Goal: Information Seeking & Learning: Compare options

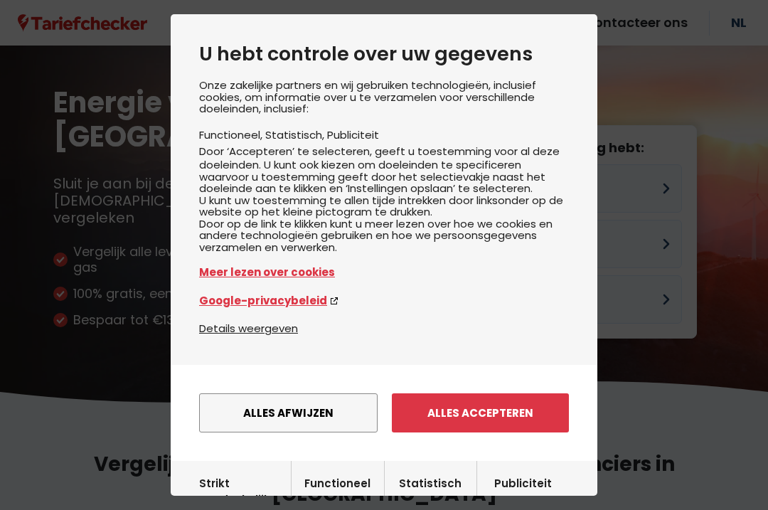
click at [334, 432] on button "Alles afwijzen" at bounding box center [288, 412] width 179 height 39
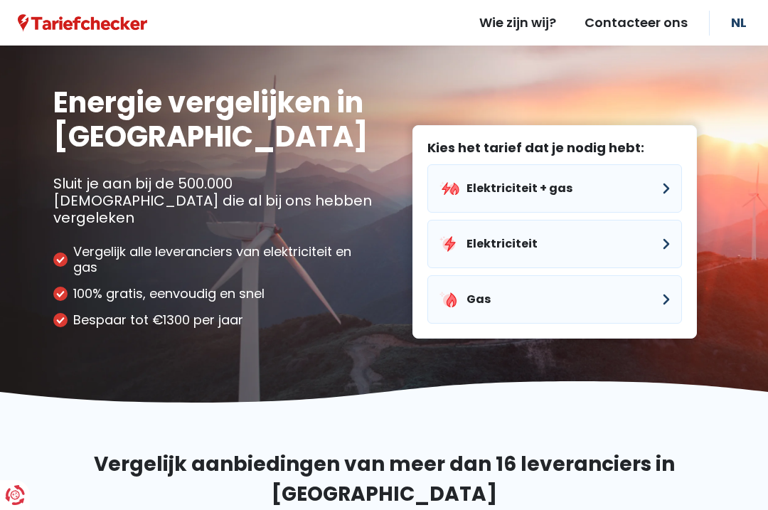
click at [633, 166] on button "Elektriciteit + gas" at bounding box center [555, 188] width 255 height 48
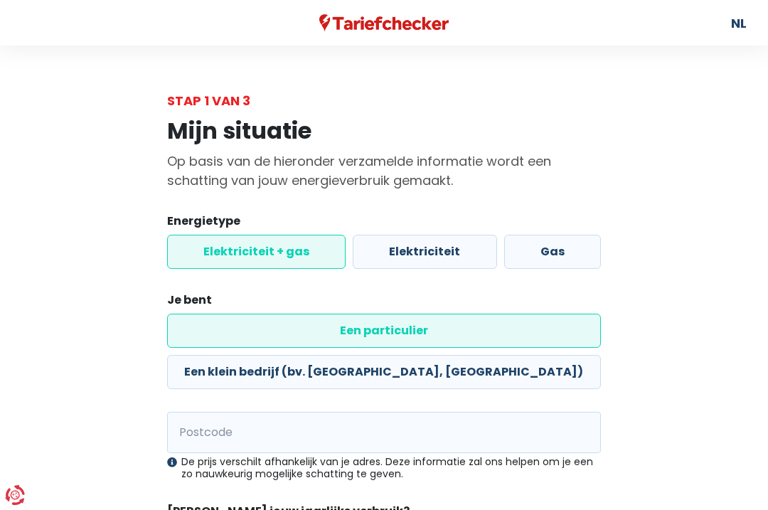
click at [277, 256] on label "Elektriciteit + gas" at bounding box center [256, 252] width 179 height 34
click at [277, 256] on input "Elektriciteit + gas" at bounding box center [256, 252] width 179 height 34
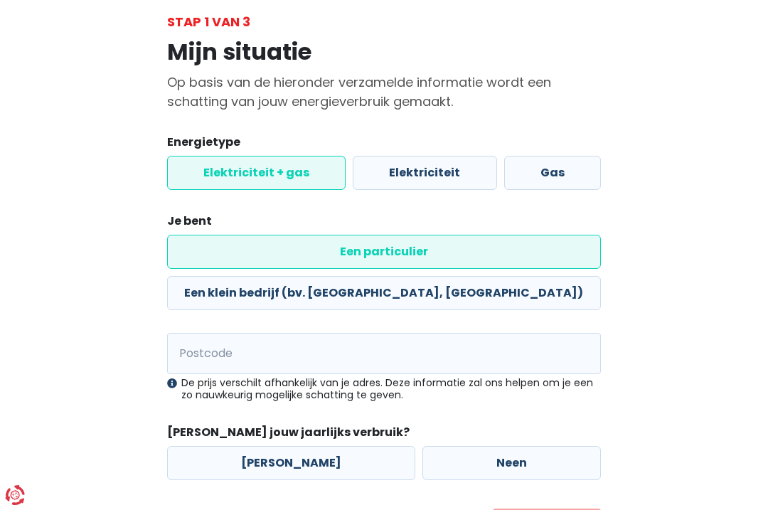
scroll to position [80, 0]
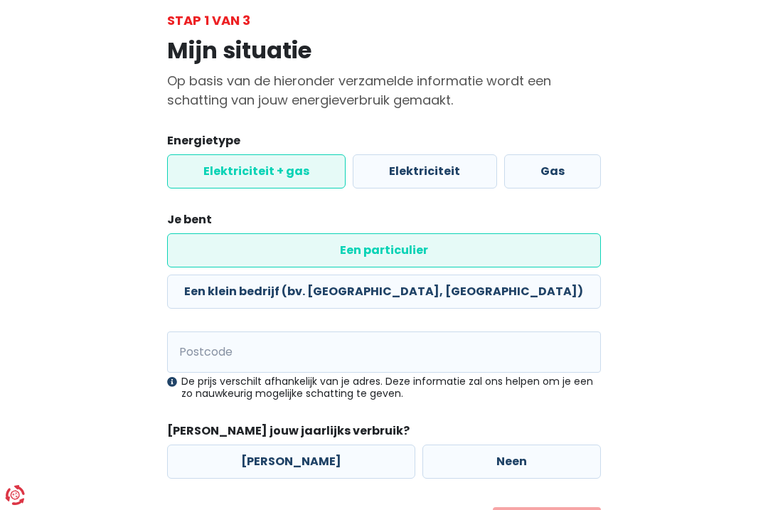
click at [516, 445] on label "Neen" at bounding box center [512, 462] width 179 height 34
click at [516, 445] on input "Neen" at bounding box center [512, 462] width 179 height 34
radio input "true"
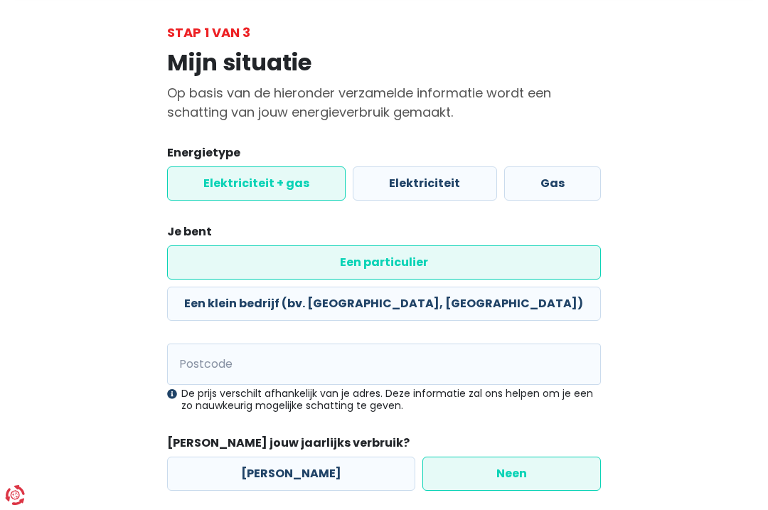
scroll to position [68, 0]
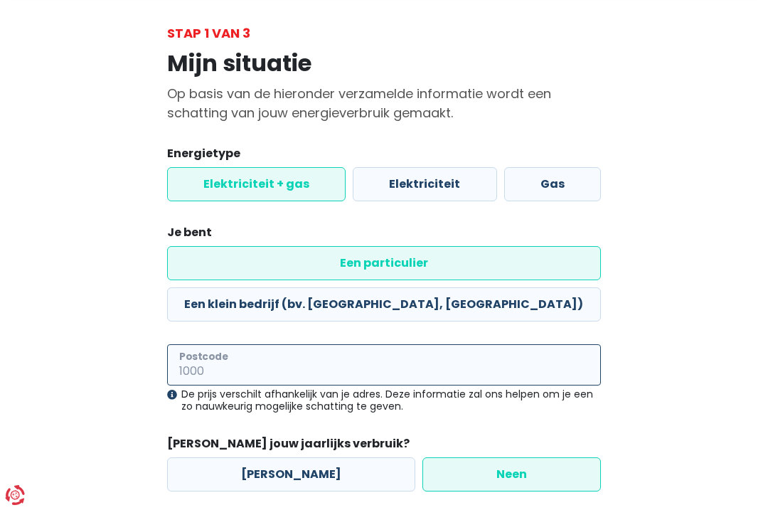
click at [210, 344] on input "Postcode" at bounding box center [384, 364] width 434 height 41
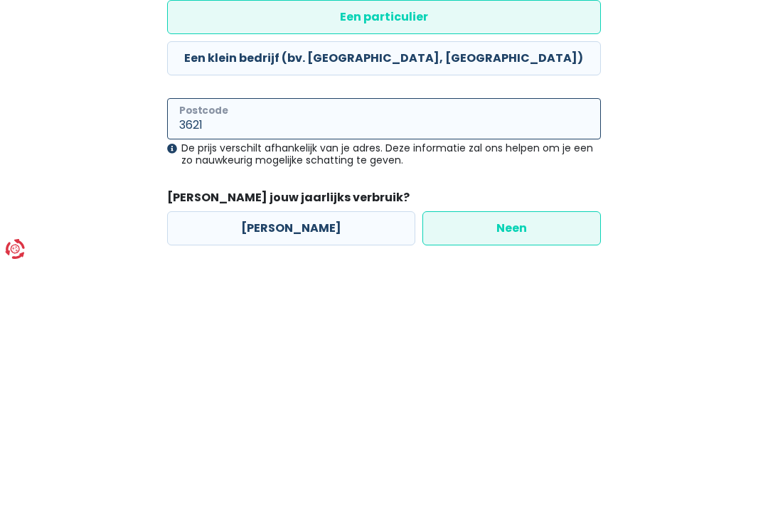
type input "3621"
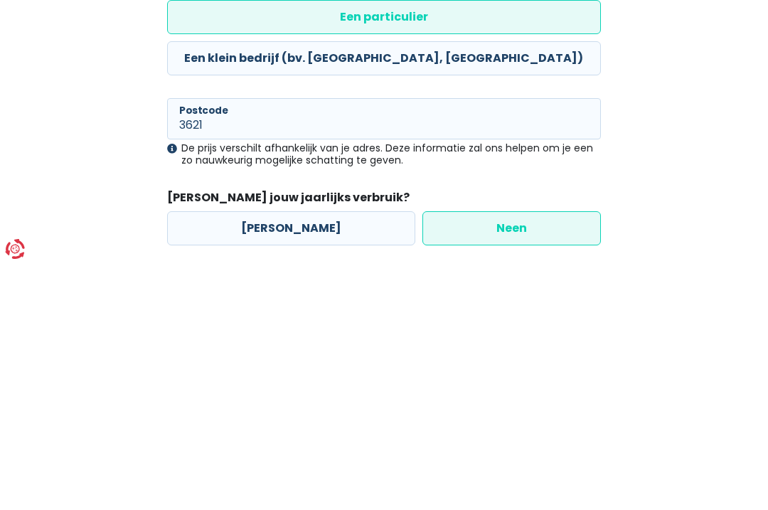
click at [516, 457] on label "Neen" at bounding box center [512, 474] width 179 height 34
click at [516, 457] on input "Neen" at bounding box center [512, 474] width 179 height 34
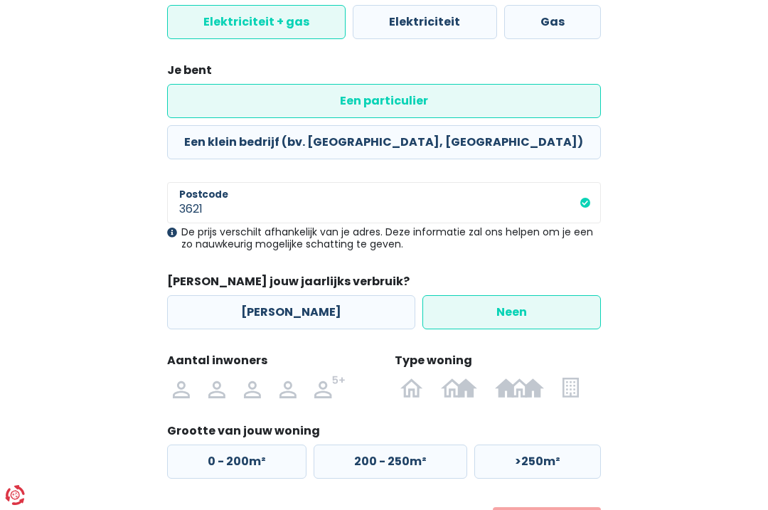
click at [0, 0] on img at bounding box center [0, 0] width 0 height 0
click at [182, 376] on input "radio" at bounding box center [182, 387] width 36 height 23
radio input "true"
click at [0, 0] on img at bounding box center [0, 0] width 0 height 0
click at [579, 376] on input "radio" at bounding box center [570, 387] width 35 height 23
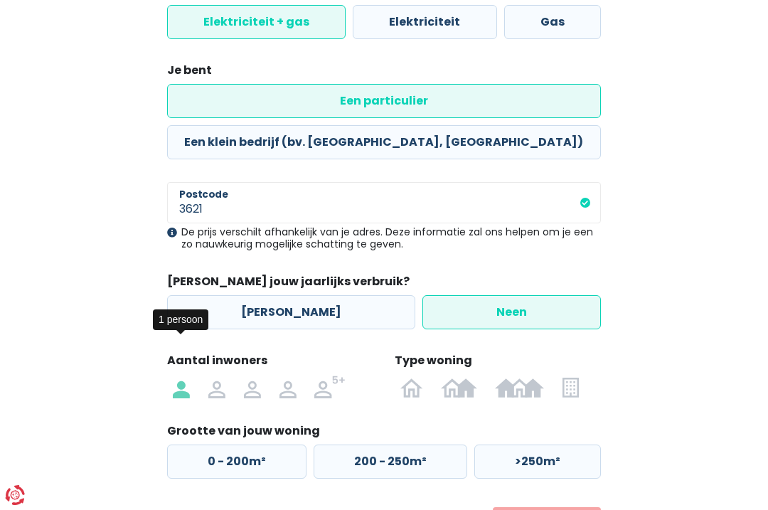
radio input "true"
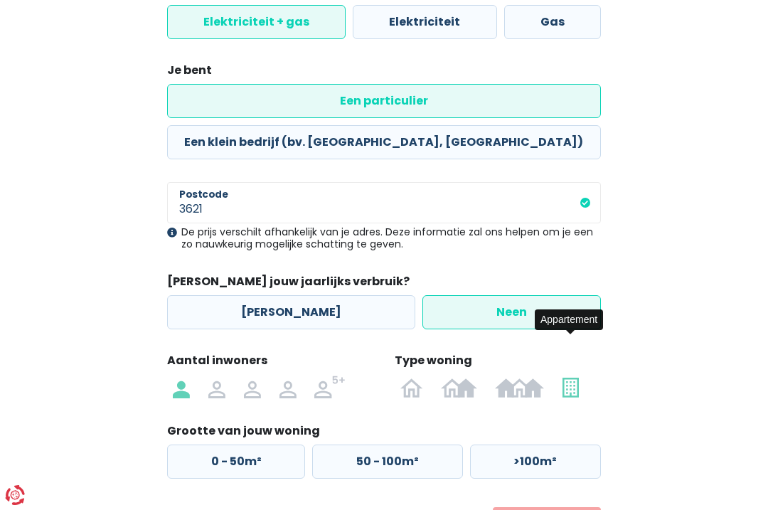
click at [423, 445] on label "50 - 100m²" at bounding box center [387, 462] width 150 height 34
click at [423, 445] on input "50 - 100m²" at bounding box center [387, 462] width 150 height 34
radio input "true"
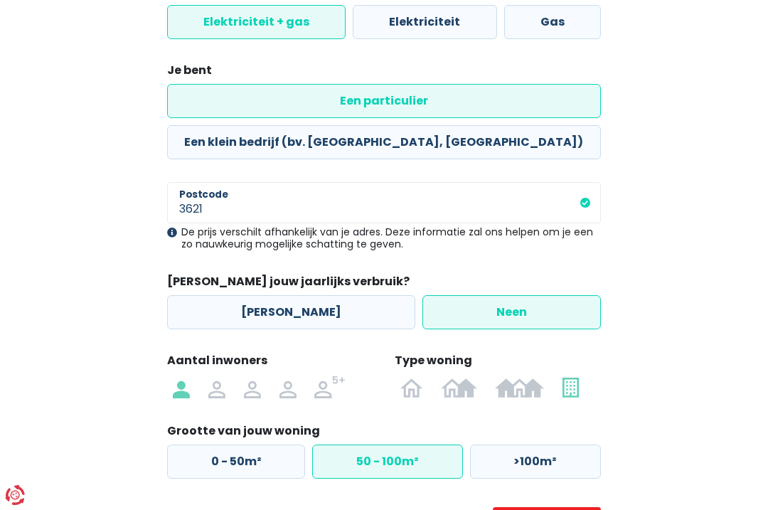
select select
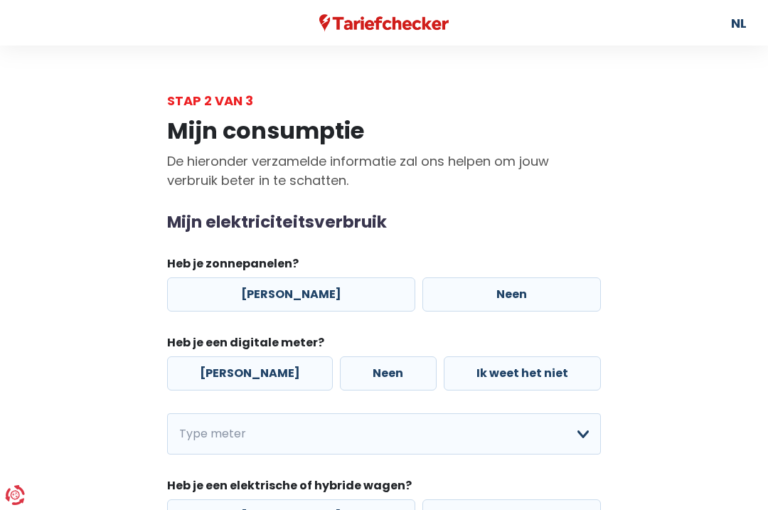
click at [504, 282] on label "Neen" at bounding box center [512, 294] width 179 height 34
click at [504, 282] on input "Neen" at bounding box center [512, 294] width 179 height 34
radio input "true"
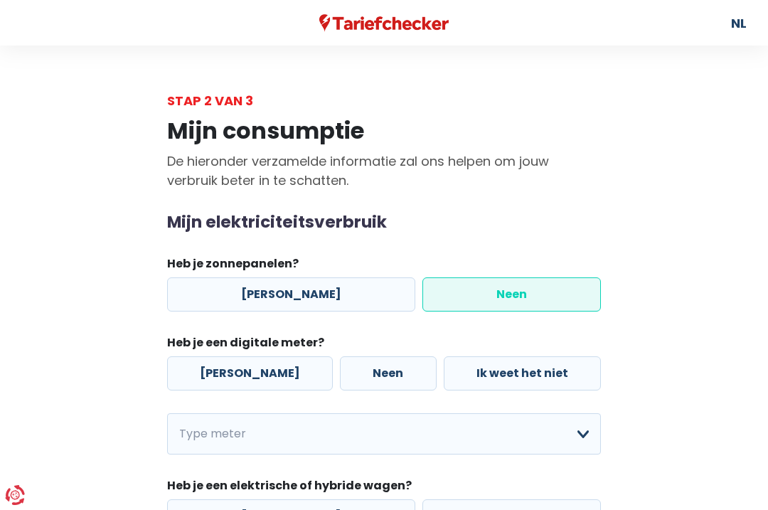
click at [218, 373] on label "[PERSON_NAME]" at bounding box center [250, 373] width 166 height 34
click at [218, 373] on input "[PERSON_NAME]" at bounding box center [250, 373] width 166 height 34
radio input "true"
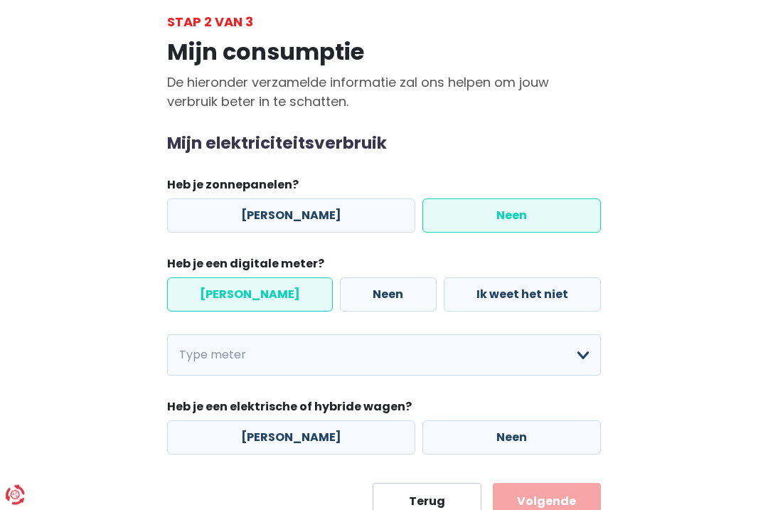
scroll to position [97, 0]
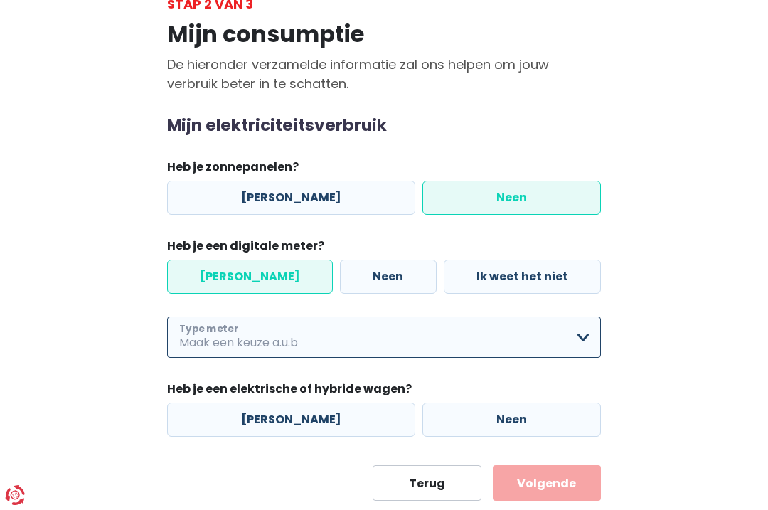
click at [222, 337] on select "Enkelvoudig Tweevoudig Enkelvoudig + uitsluitend nachttarief Tweevoudig + uitsl…" at bounding box center [384, 337] width 434 height 41
select select "day_single_rate_exclusive_night"
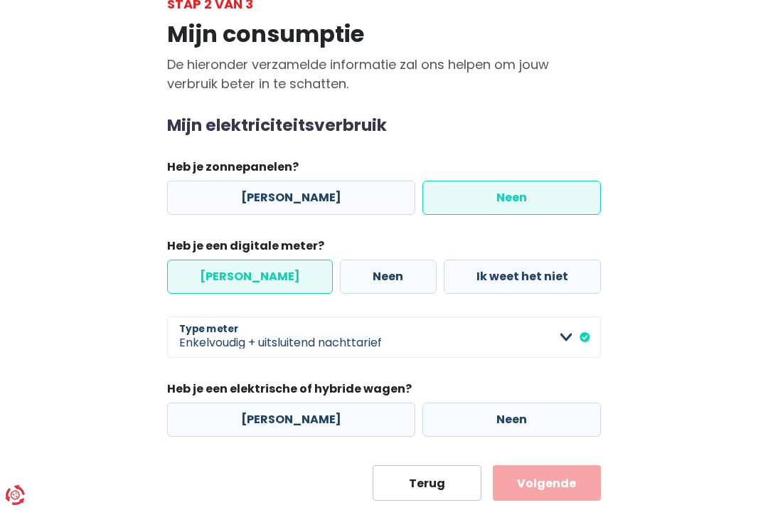
click at [510, 418] on label "Neen" at bounding box center [512, 420] width 179 height 34
click at [510, 418] on input "Neen" at bounding box center [512, 420] width 179 height 34
radio input "true"
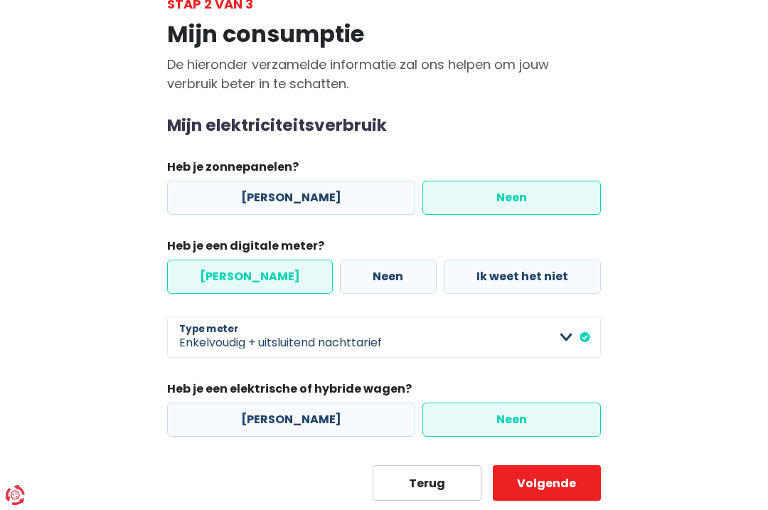
click at [574, 480] on button "Volgende" at bounding box center [547, 483] width 108 height 36
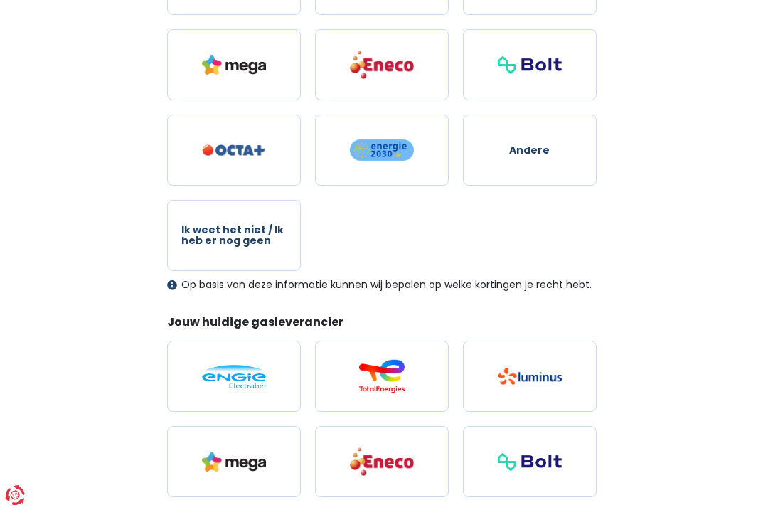
scroll to position [299, 0]
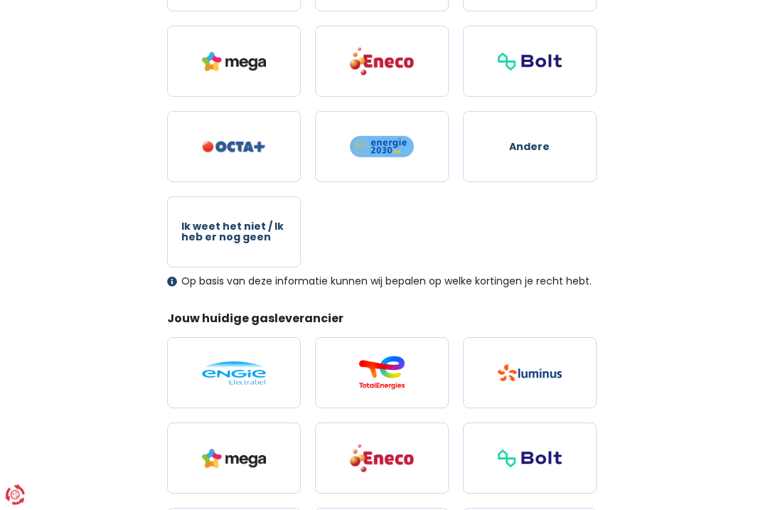
click at [544, 371] on img at bounding box center [530, 373] width 64 height 17
click at [544, 371] on input "radio" at bounding box center [530, 373] width 134 height 71
radio input "true"
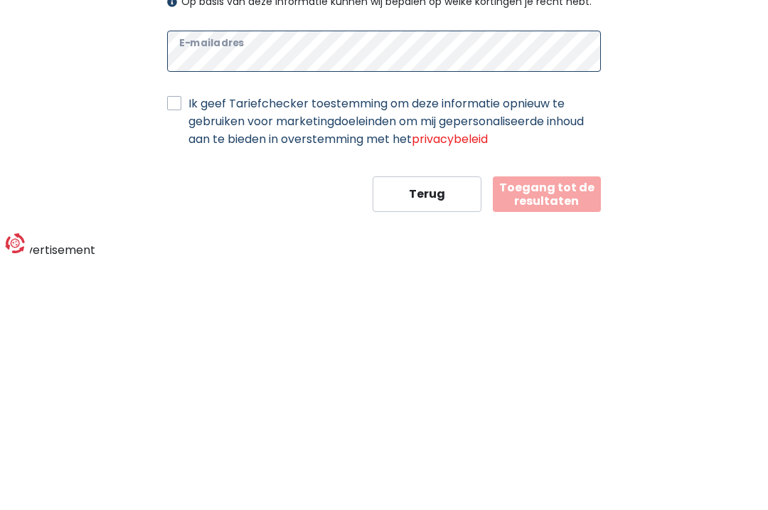
scroll to position [810, 0]
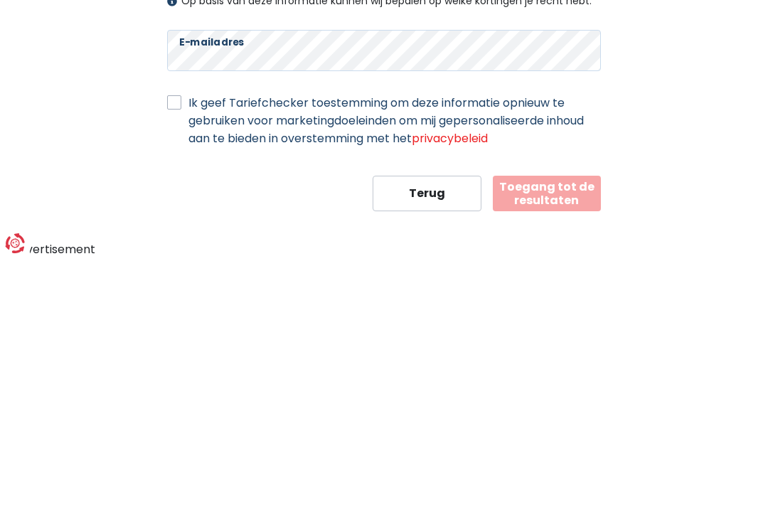
click at [559, 428] on button "Toegang tot de resultaten" at bounding box center [547, 446] width 108 height 36
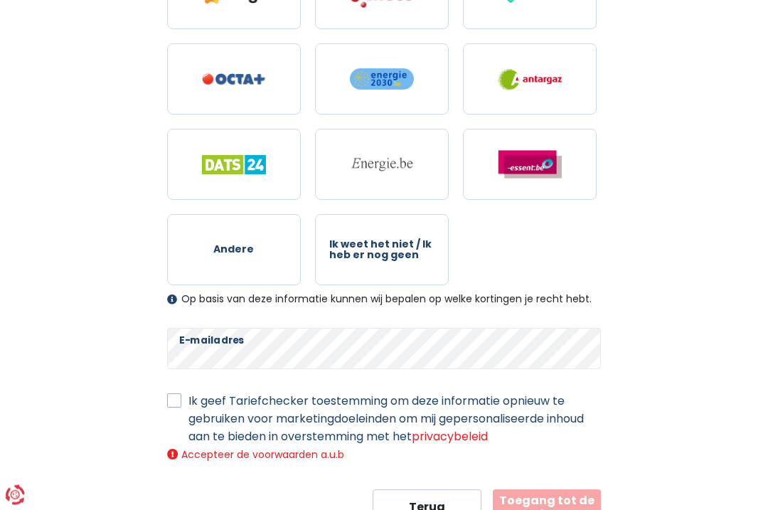
scroll to position [803, 0]
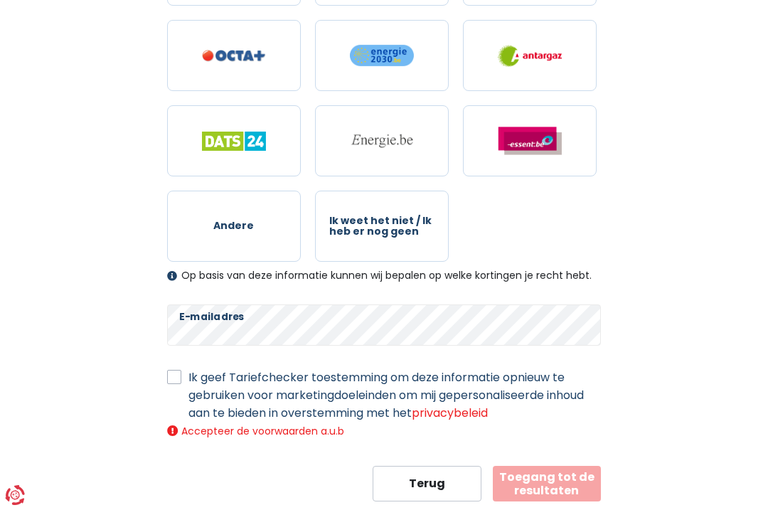
click at [189, 381] on label "Ik geef Tariefchecker toestemming om deze informatie opnieuw te gebruiken voor …" at bounding box center [395, 394] width 413 height 53
click at [178, 381] on input "Ik geef Tariefchecker toestemming om deze informatie opnieuw te gebruiken voor …" at bounding box center [174, 375] width 14 height 14
checkbox input "true"
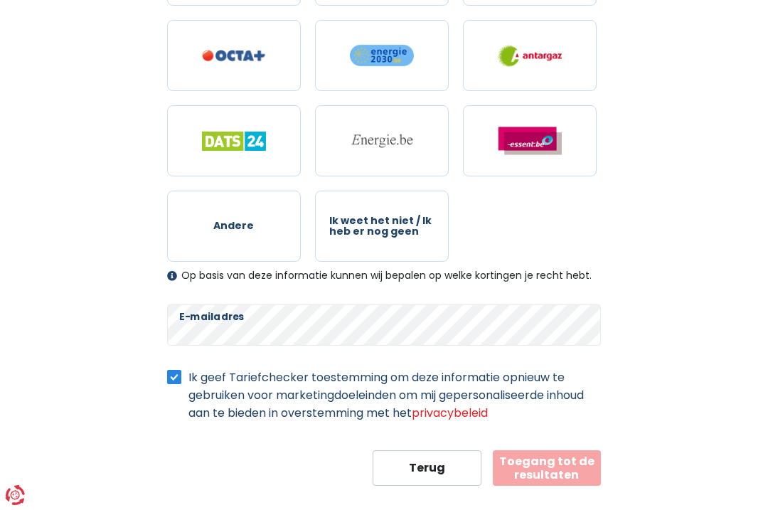
scroll to position [787, 0]
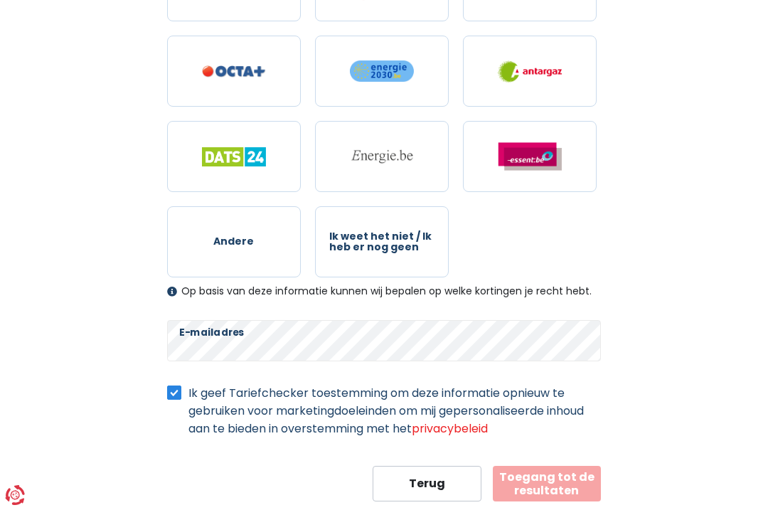
click at [570, 486] on button "Toegang tot de resultaten" at bounding box center [547, 484] width 108 height 36
click at [446, 486] on button "Terug" at bounding box center [427, 484] width 108 height 36
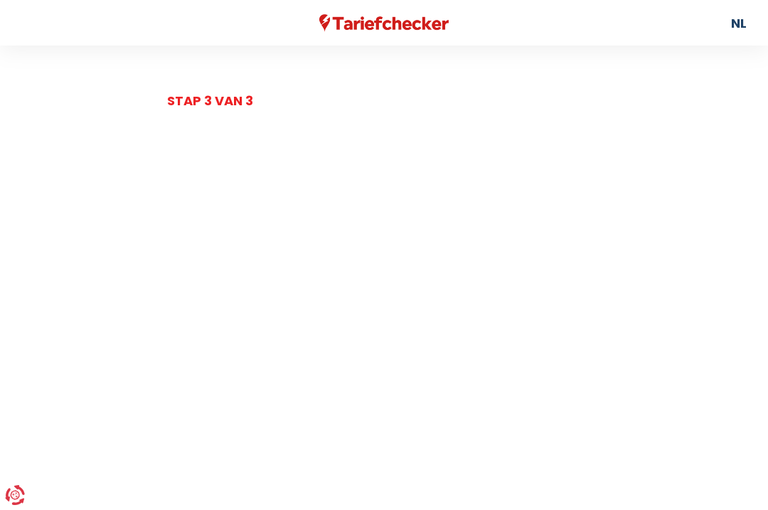
select select "day_single_rate_exclusive_night"
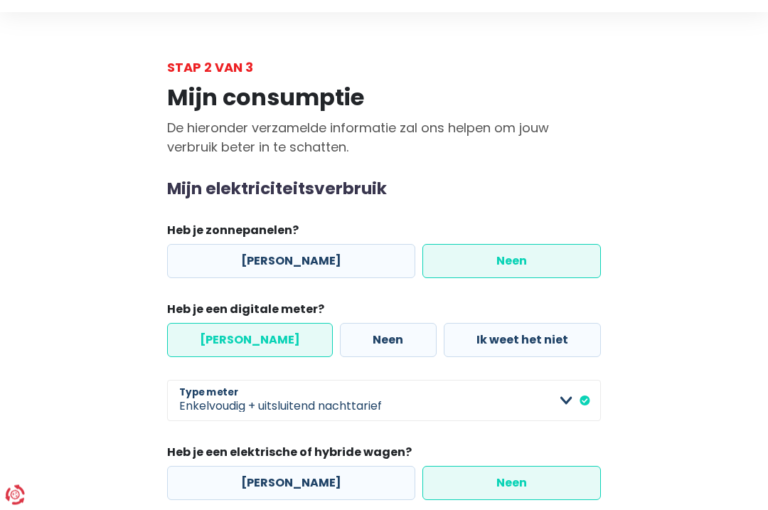
scroll to position [97, 0]
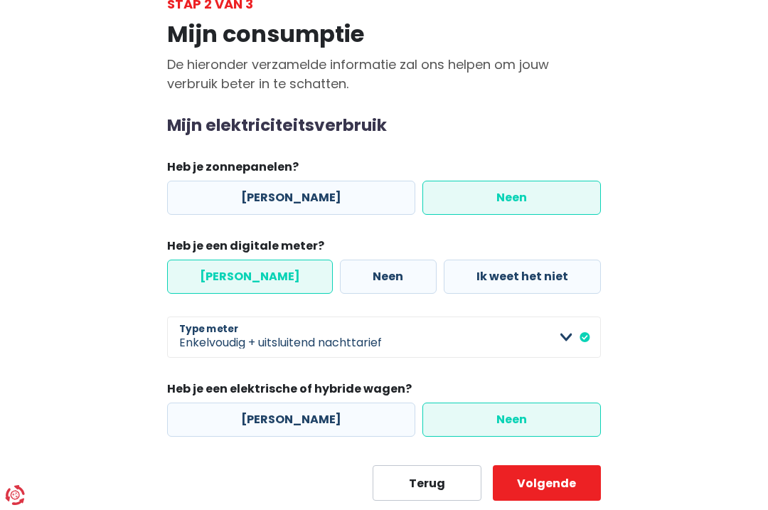
click at [573, 484] on button "Volgende" at bounding box center [547, 483] width 108 height 36
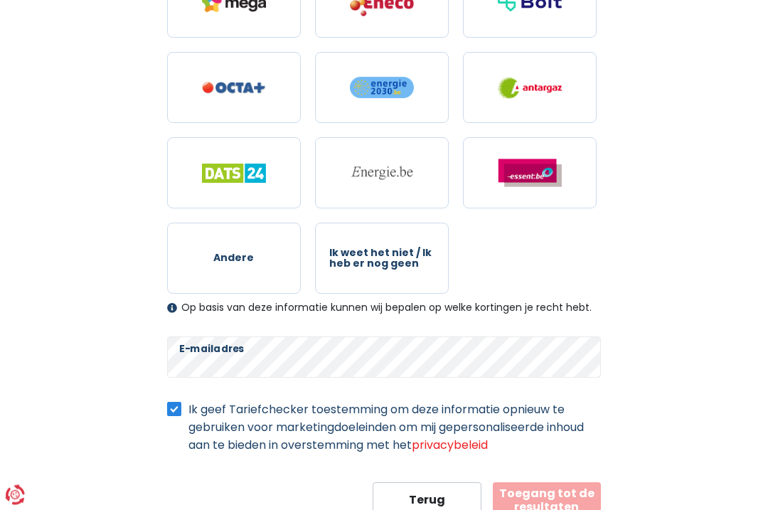
scroll to position [772, 0]
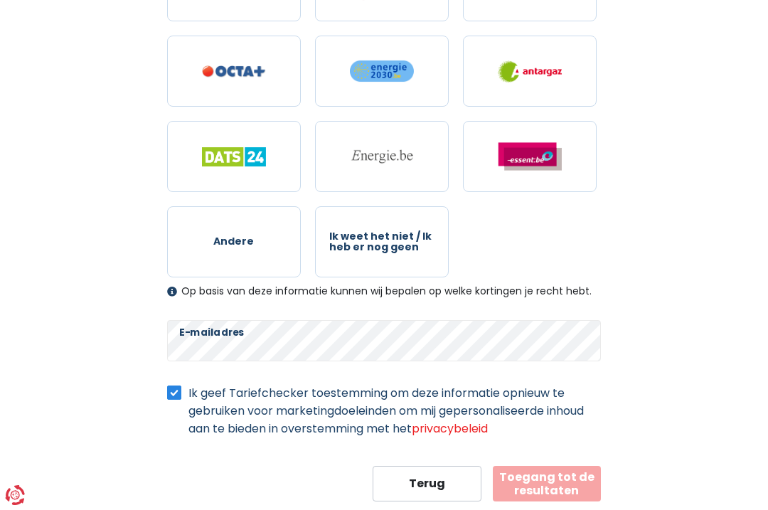
click at [472, 430] on link "privacybeleid" at bounding box center [450, 428] width 76 height 16
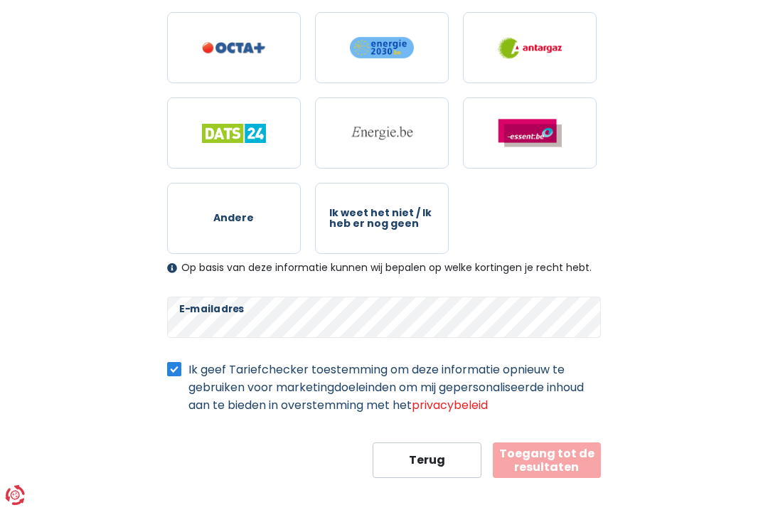
scroll to position [810, 0]
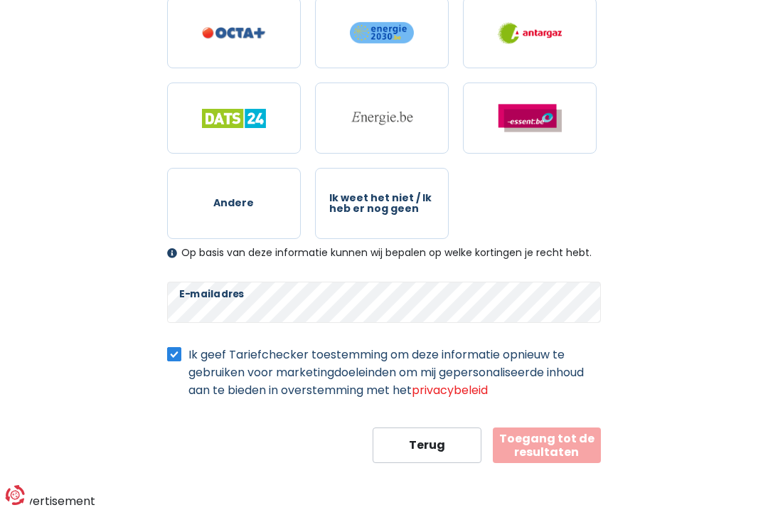
click at [575, 449] on button "Toegang tot de resultaten" at bounding box center [547, 446] width 108 height 36
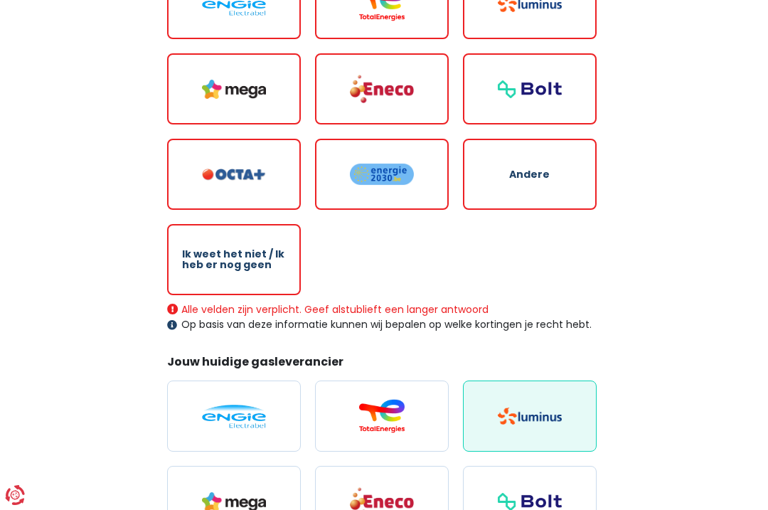
scroll to position [283, 0]
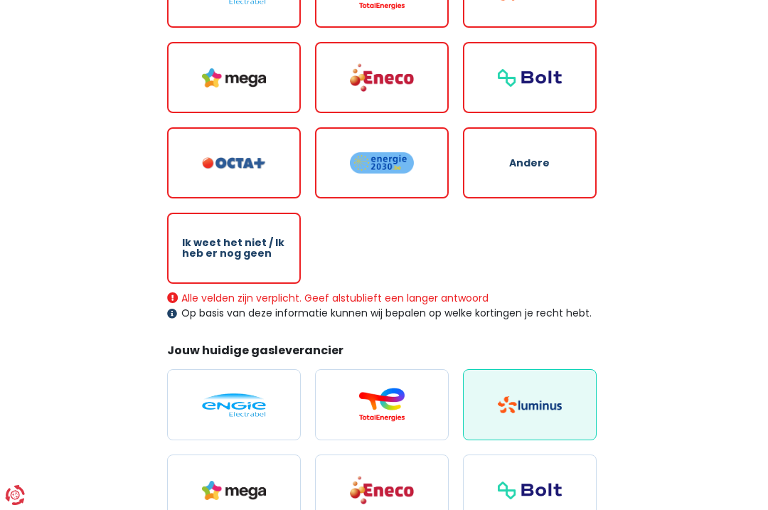
click at [523, 413] on img at bounding box center [530, 404] width 64 height 17
click at [523, 413] on input "radio" at bounding box center [530, 404] width 134 height 71
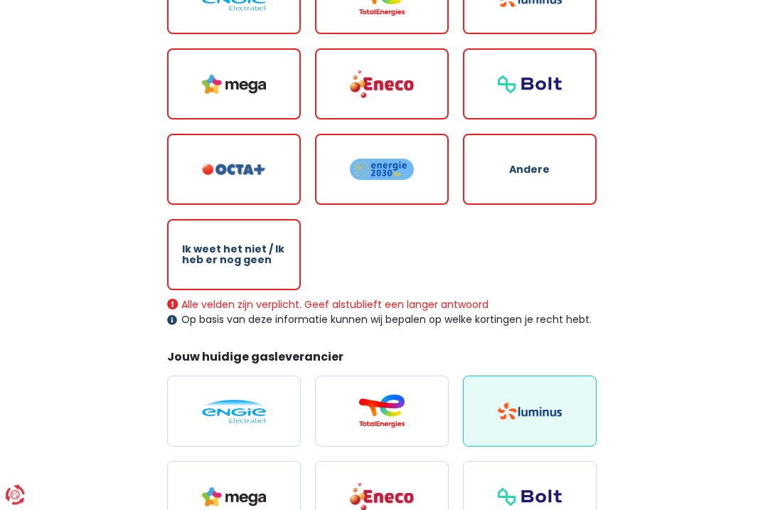
scroll to position [277, 0]
click at [238, 250] on span "Ik weet het niet / Ik heb er nog geen" at bounding box center [234, 255] width 104 height 22
click at [238, 250] on input "Ik weet het niet / Ik heb er nog geen" at bounding box center [234, 254] width 134 height 71
radio input "true"
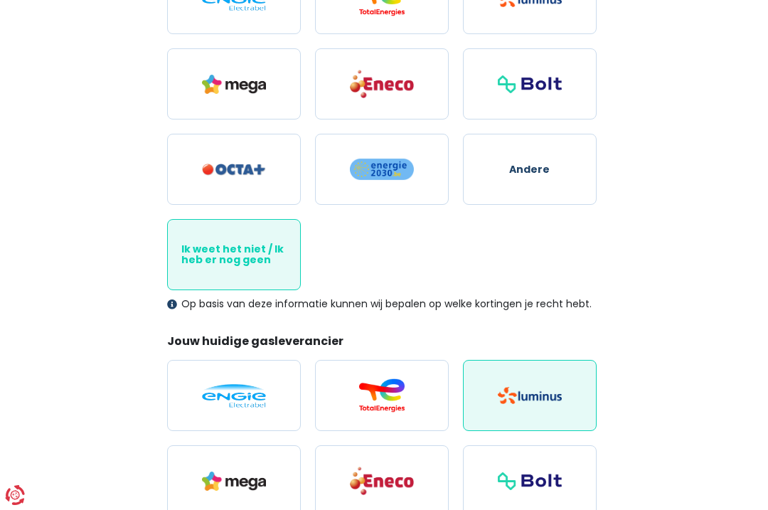
click at [538, 395] on img at bounding box center [530, 395] width 64 height 17
click at [538, 395] on input "radio" at bounding box center [530, 395] width 134 height 71
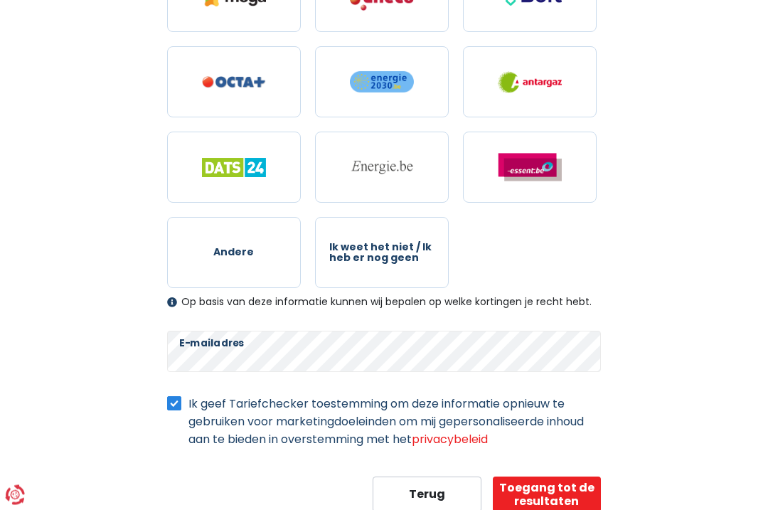
scroll to position [772, 0]
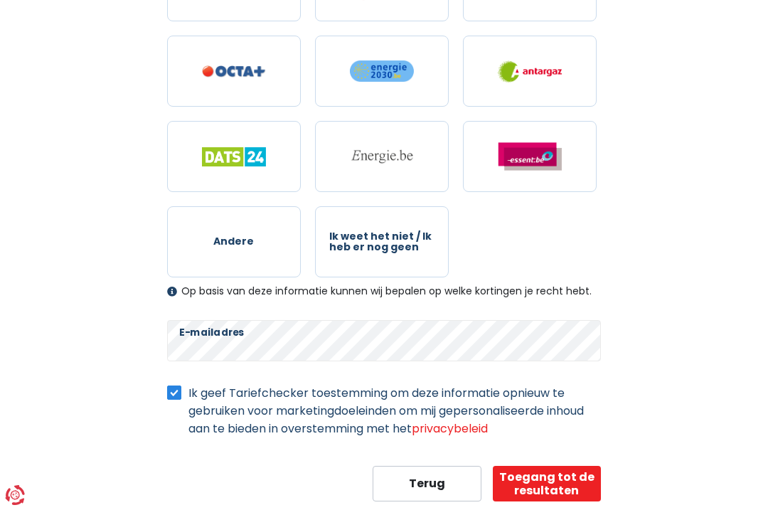
click at [574, 485] on button "Toegang tot de resultaten" at bounding box center [547, 484] width 108 height 36
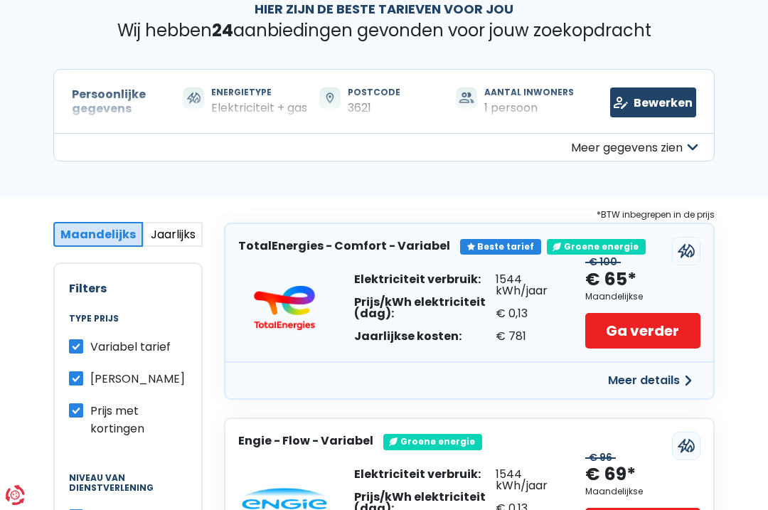
scroll to position [24, 0]
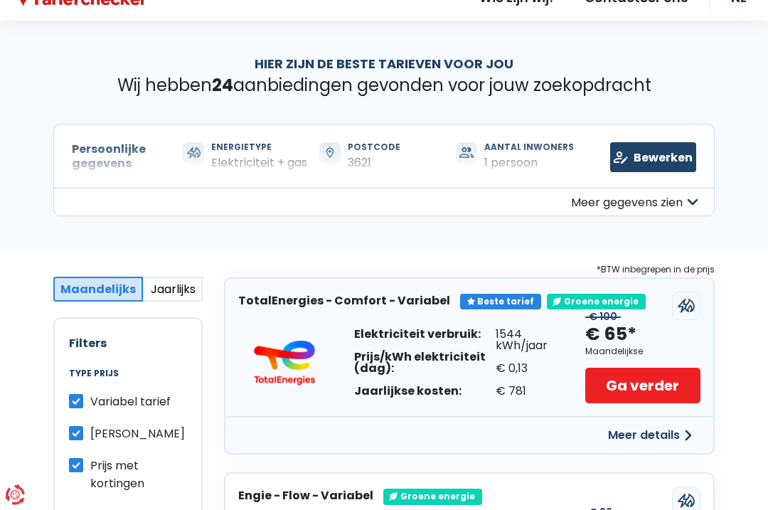
click at [247, 189] on button "Meer gegevens zien" at bounding box center [384, 203] width 662 height 28
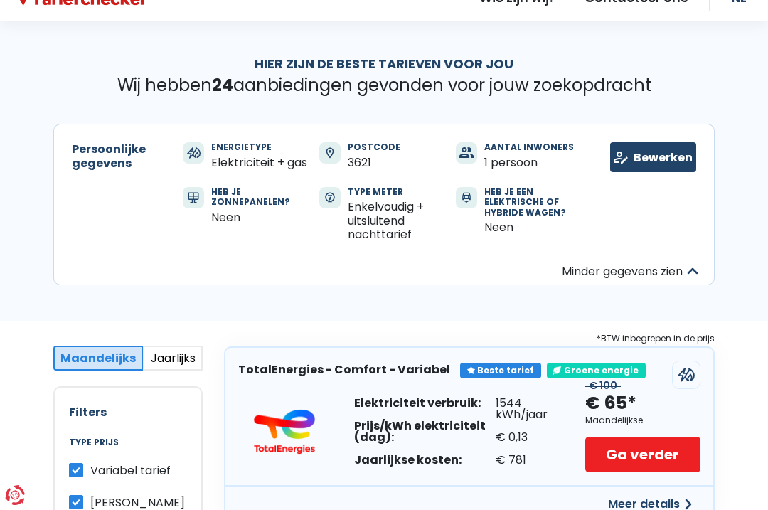
click at [667, 157] on link "Bewerken" at bounding box center [653, 157] width 86 height 30
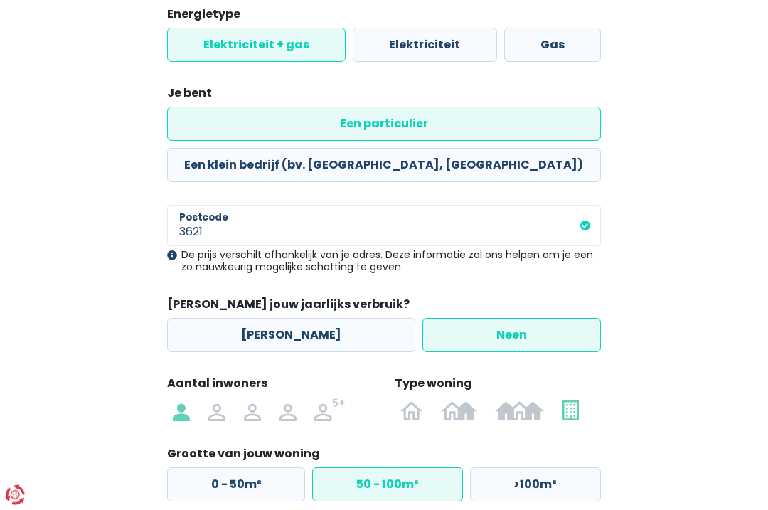
scroll to position [230, 0]
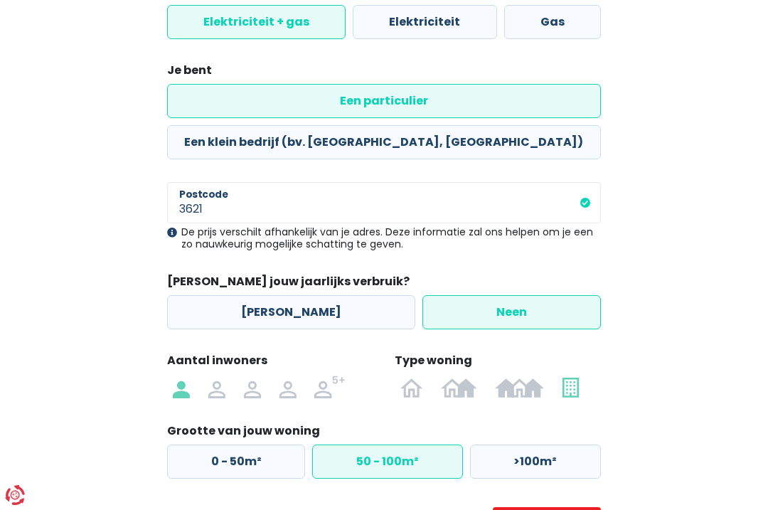
select select "day_single_rate_exclusive_night"
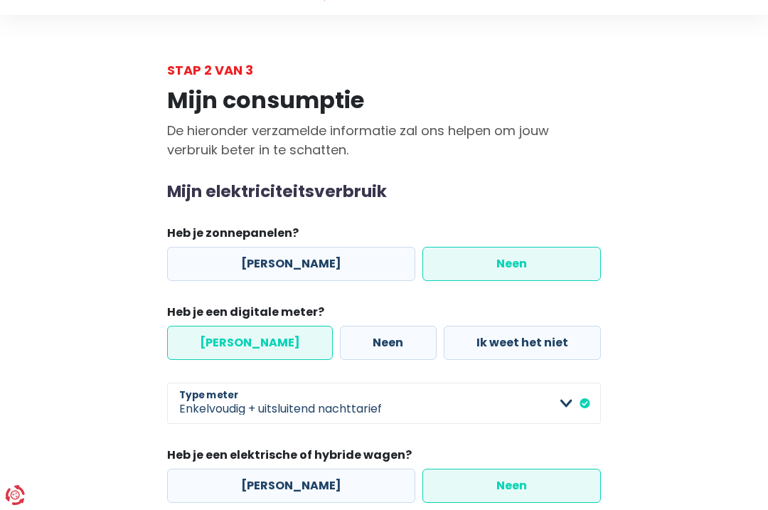
scroll to position [97, 0]
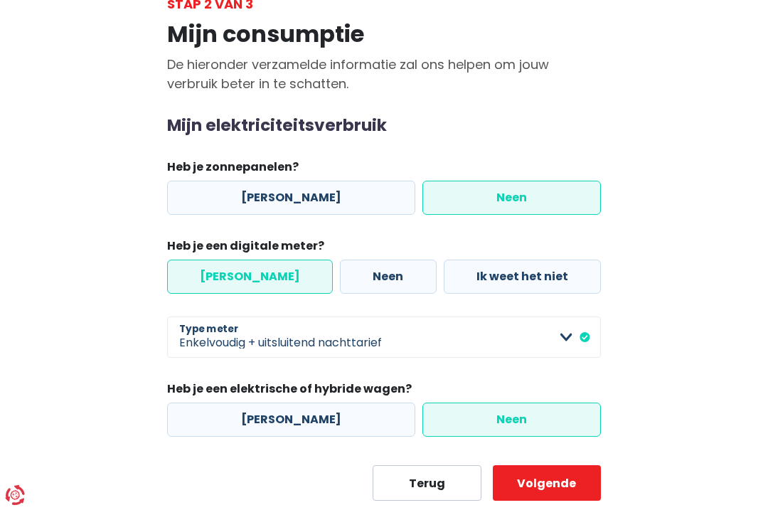
click at [551, 487] on button "Volgende" at bounding box center [547, 483] width 108 height 36
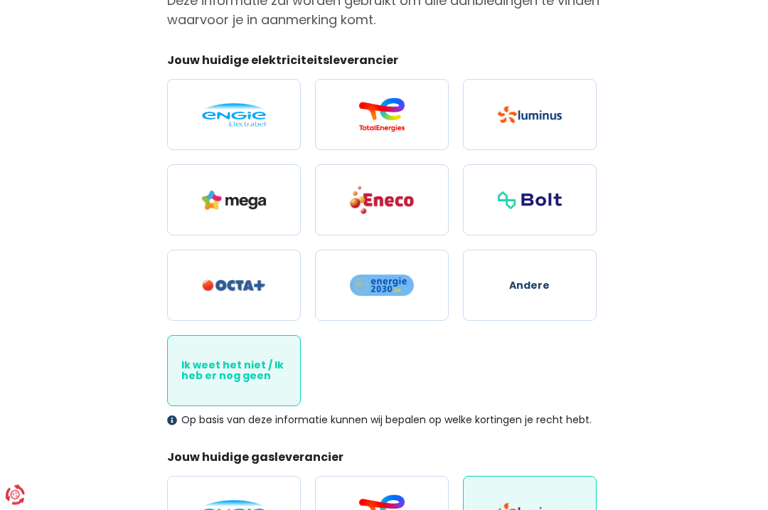
scroll to position [161, 0]
click at [240, 378] on span "Ik weet het niet / Ik heb er nog geen" at bounding box center [233, 371] width 105 height 22
click at [240, 378] on input "Ik weet het niet / Ik heb er nog geen" at bounding box center [234, 370] width 134 height 71
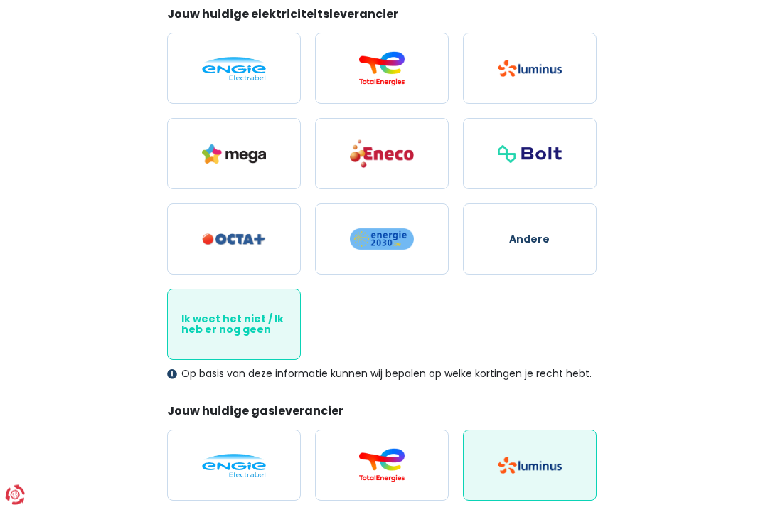
scroll to position [207, 0]
click at [233, 327] on span "Ik weet het niet / Ik heb er nog geen" at bounding box center [233, 325] width 105 height 22
click at [233, 327] on input "Ik weet het niet / Ik heb er nog geen" at bounding box center [234, 324] width 134 height 71
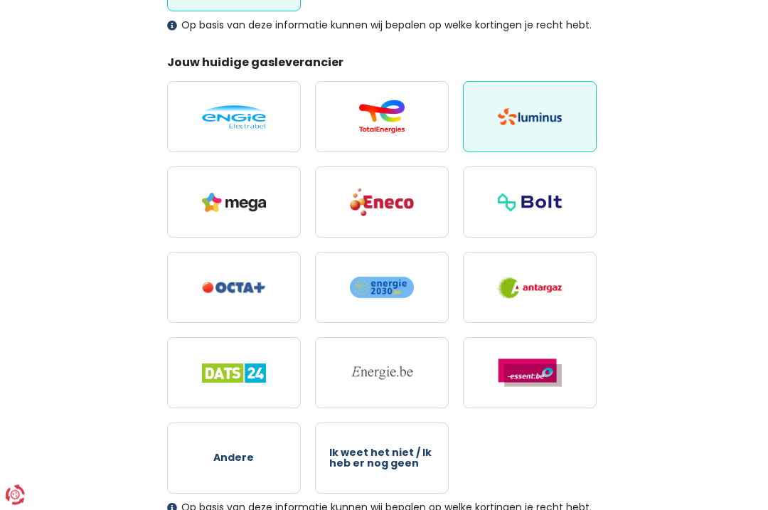
scroll to position [561, 0]
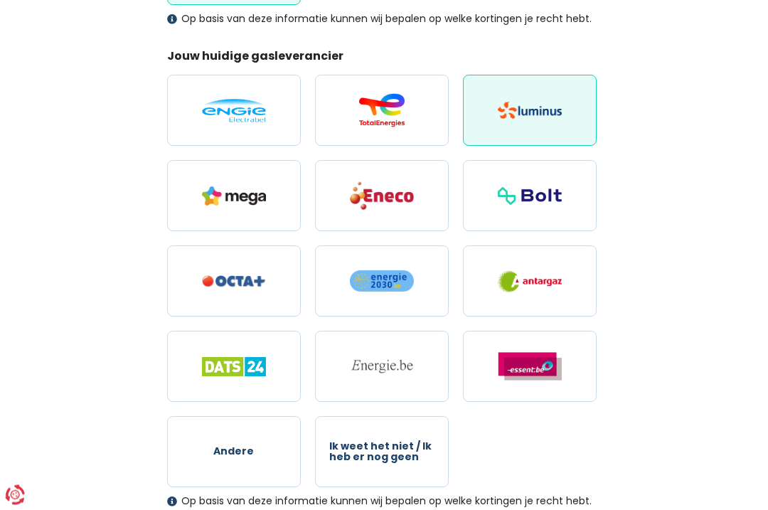
click at [521, 112] on img at bounding box center [530, 110] width 64 height 17
click at [521, 112] on input "radio" at bounding box center [530, 110] width 134 height 71
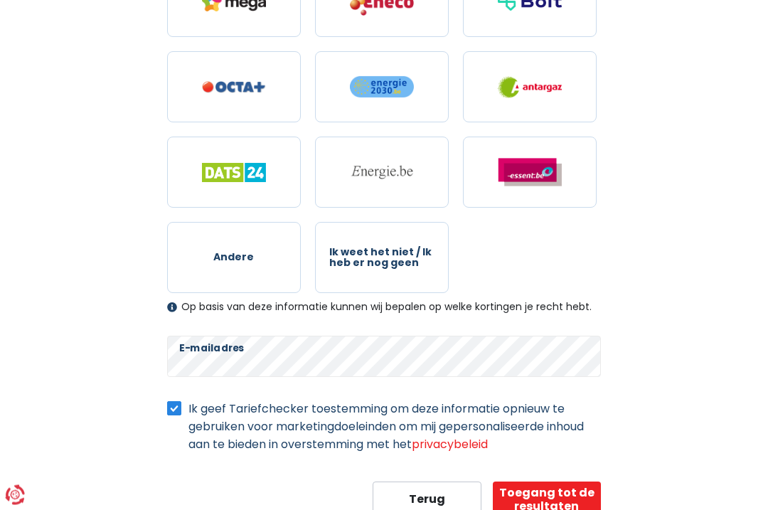
scroll to position [772, 0]
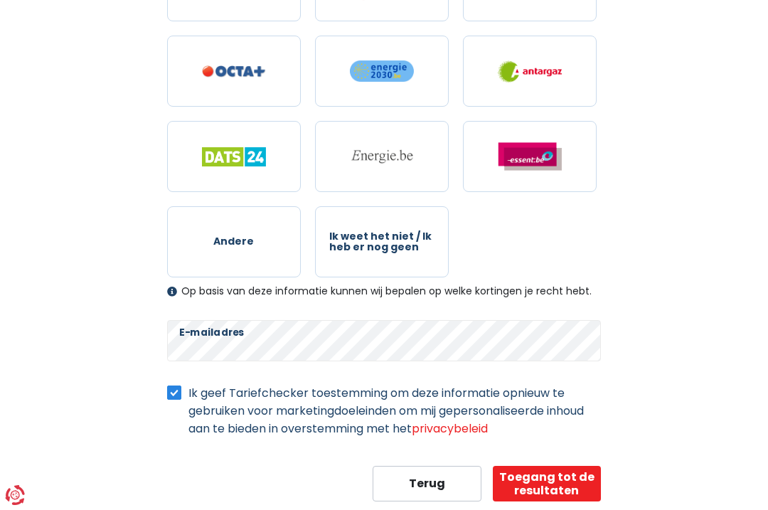
click at [560, 491] on button "Toegang tot de resultaten" at bounding box center [547, 484] width 108 height 36
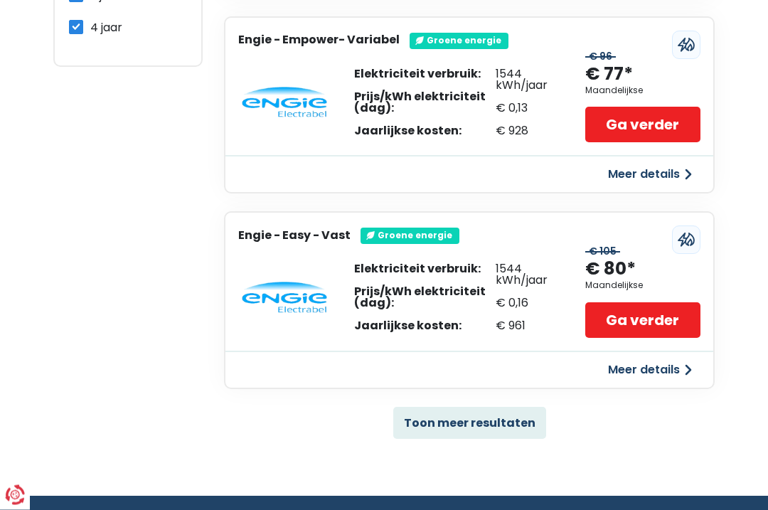
scroll to position [871, 0]
click at [503, 412] on button "Toon meer resultaten" at bounding box center [469, 423] width 153 height 32
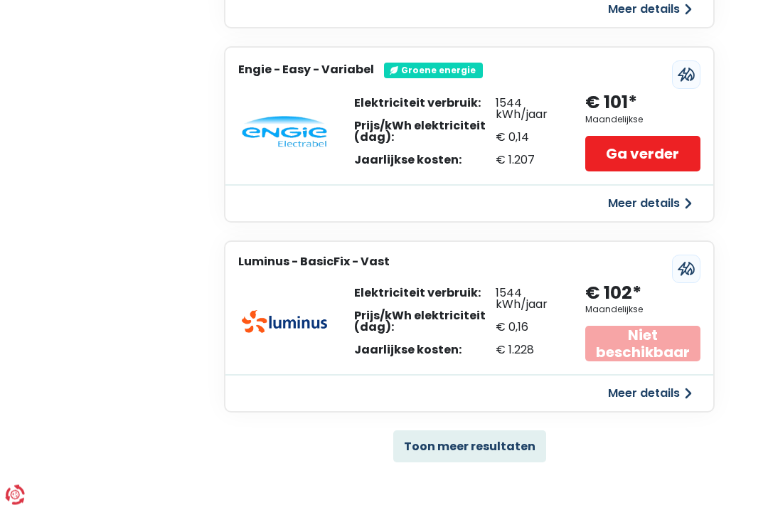
scroll to position [2773, 0]
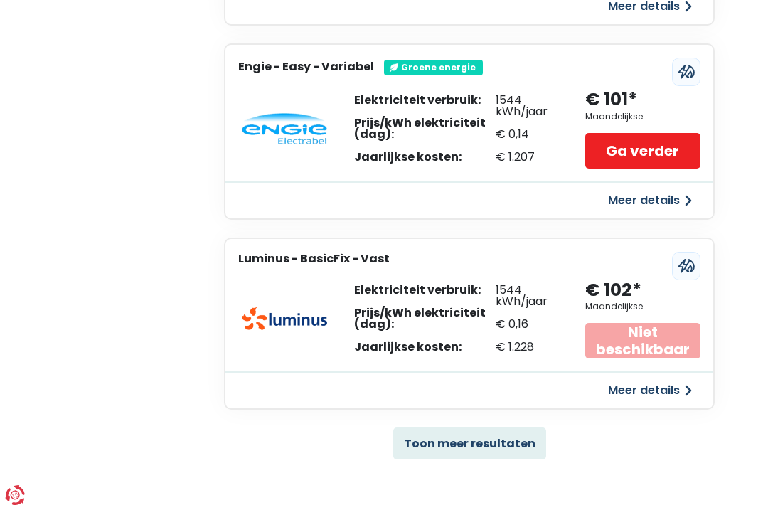
click at [491, 428] on button "Toon meer resultaten" at bounding box center [469, 444] width 153 height 32
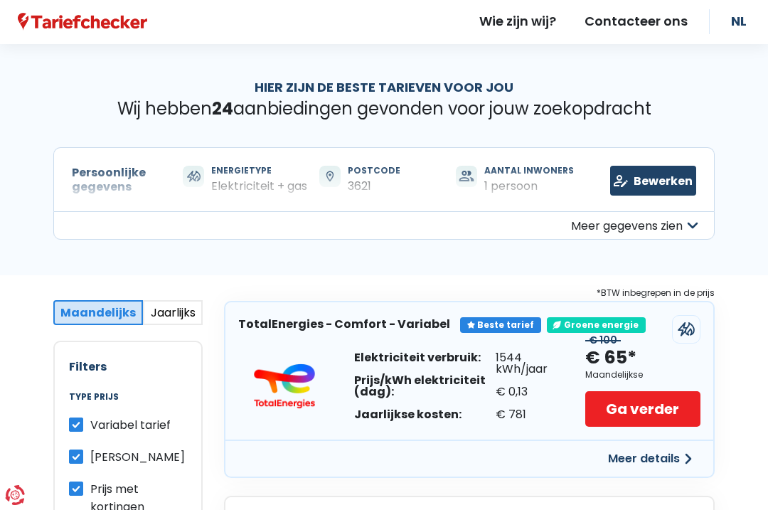
scroll to position [0, 0]
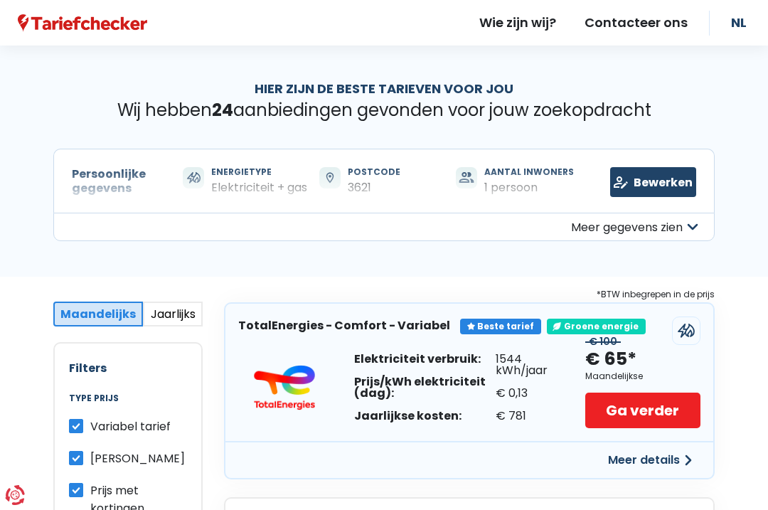
click at [253, 213] on button "Meer gegevens zien" at bounding box center [384, 227] width 662 height 28
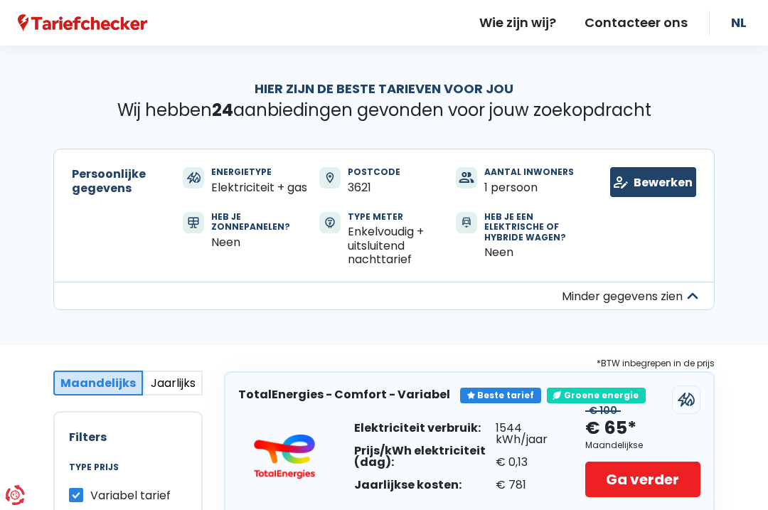
click at [695, 182] on link "Bewerken" at bounding box center [653, 182] width 86 height 30
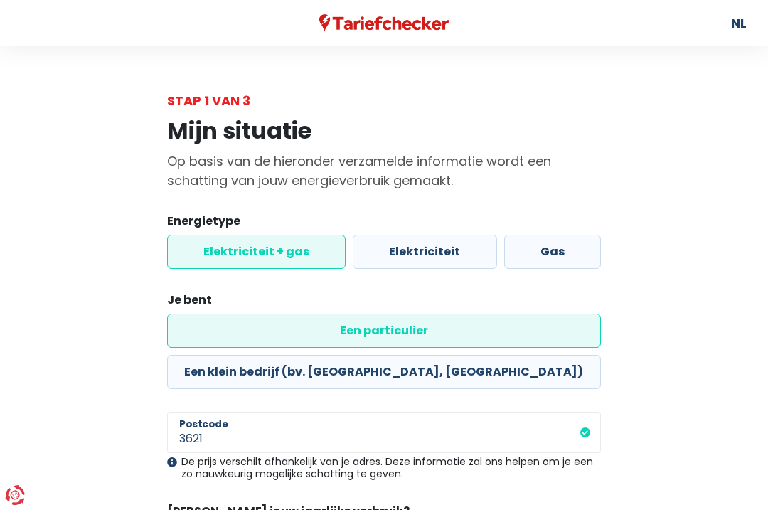
click at [255, 253] on label "Elektriciteit + gas" at bounding box center [256, 252] width 179 height 34
click at [255, 253] on input "Elektriciteit + gas" at bounding box center [256, 252] width 179 height 34
click at [435, 255] on label "Elektriciteit" at bounding box center [425, 252] width 144 height 34
click at [435, 255] on input "Elektriciteit" at bounding box center [425, 252] width 144 height 34
radio input "true"
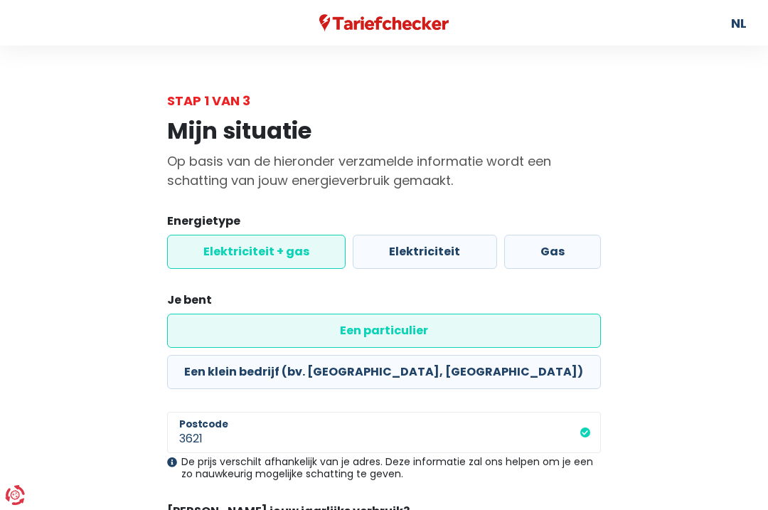
radio input "false"
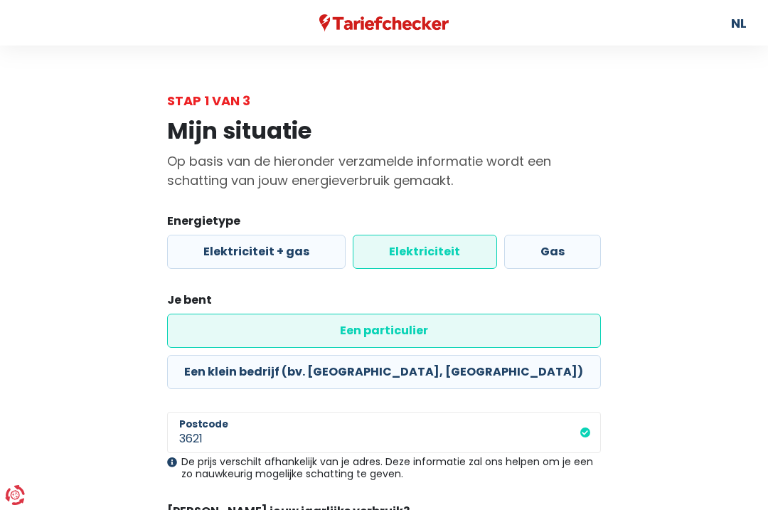
click at [560, 258] on label "Gas" at bounding box center [552, 252] width 97 height 34
click at [560, 258] on input "Gas" at bounding box center [552, 252] width 97 height 34
radio input "true"
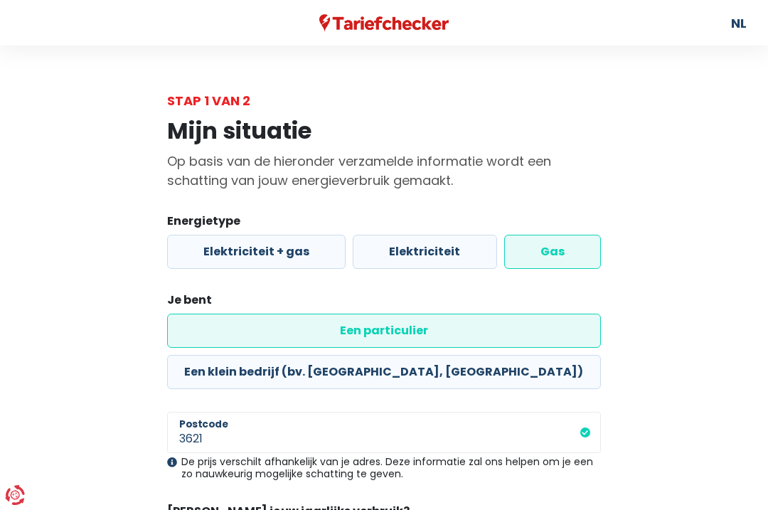
click at [400, 260] on label "Elektriciteit" at bounding box center [425, 252] width 144 height 34
click at [400, 260] on input "Elektriciteit" at bounding box center [425, 252] width 144 height 34
radio input "true"
radio input "false"
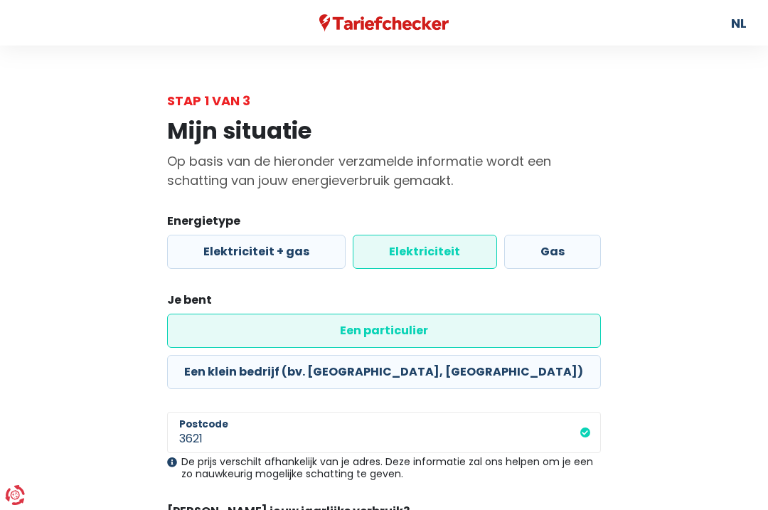
click at [240, 253] on label "Elektriciteit + gas" at bounding box center [256, 252] width 179 height 34
click at [240, 253] on input "Elektriciteit + gas" at bounding box center [256, 252] width 179 height 34
radio input "true"
radio input "false"
